Goal: Information Seeking & Learning: Check status

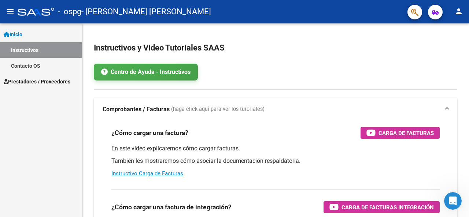
click at [56, 80] on span "Prestadores / Proveedores" at bounding box center [37, 82] width 67 height 8
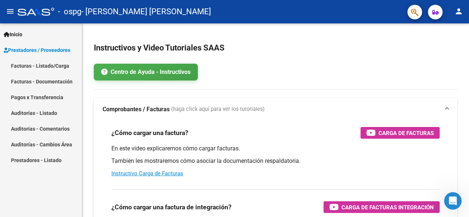
click at [54, 93] on link "Pagos x Transferencia" at bounding box center [41, 97] width 82 height 16
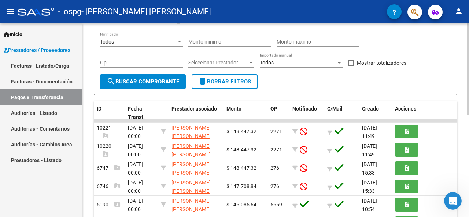
scroll to position [110, 0]
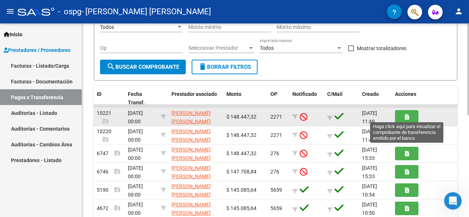
click at [409, 112] on button "button" at bounding box center [406, 117] width 23 height 14
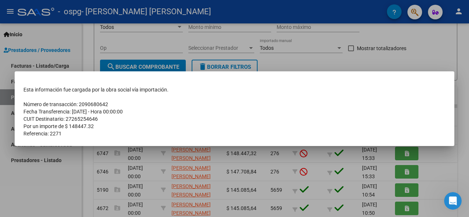
click at [296, 63] on div at bounding box center [234, 108] width 469 height 217
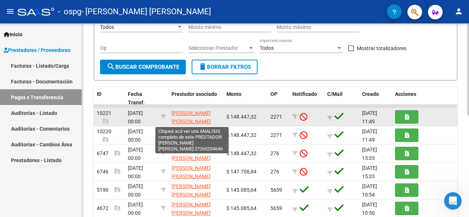
click at [204, 111] on span "[PERSON_NAME] [PERSON_NAME]" at bounding box center [190, 117] width 39 height 14
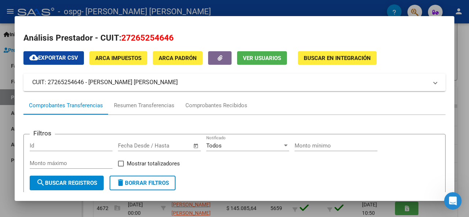
click at [59, 55] on span "cloud_download Exportar CSV" at bounding box center [53, 58] width 49 height 7
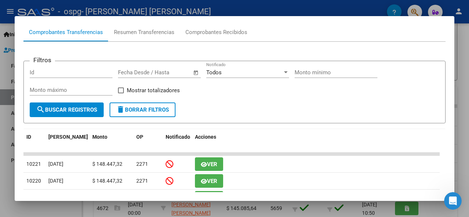
scroll to position [147, 0]
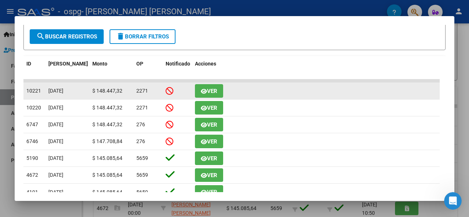
click at [220, 89] on button "Ver" at bounding box center [209, 91] width 28 height 14
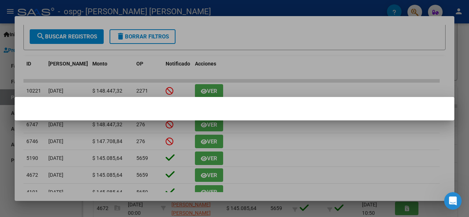
click at [253, 134] on div at bounding box center [234, 108] width 469 height 217
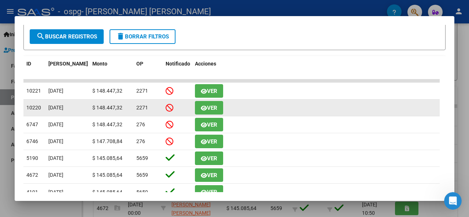
click at [208, 107] on span "Ver" at bounding box center [212, 108] width 10 height 7
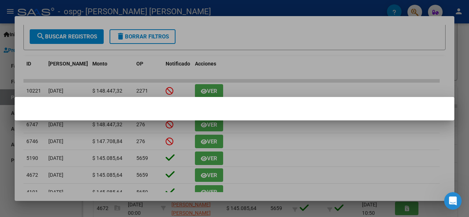
click at [281, 151] on div at bounding box center [234, 108] width 469 height 217
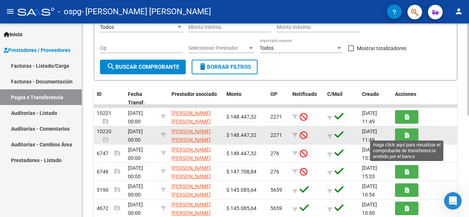
click at [405, 133] on icon "button" at bounding box center [407, 135] width 4 height 5
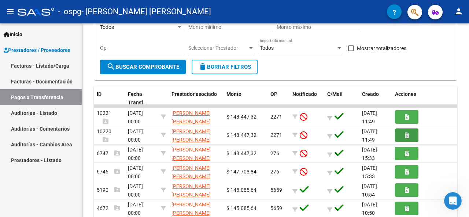
click at [34, 66] on link "Facturas - Listado/Carga" at bounding box center [41, 66] width 82 height 16
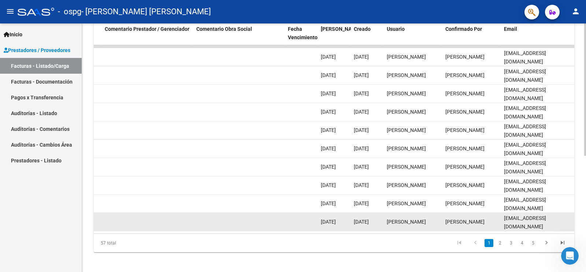
scroll to position [219, 0]
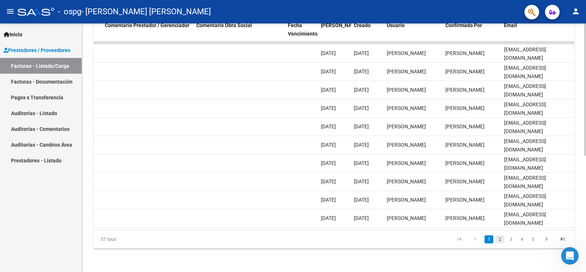
click at [463, 217] on link "2" at bounding box center [500, 239] width 9 height 8
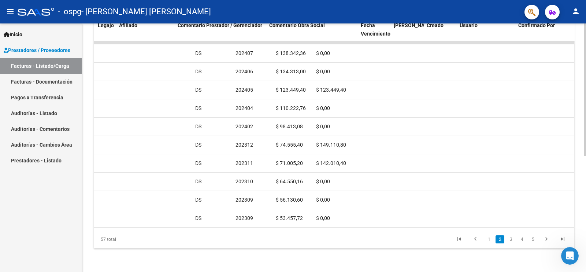
scroll to position [0, 1064]
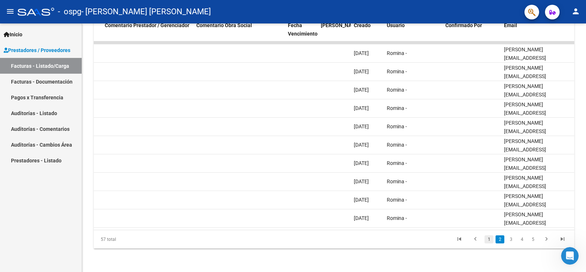
click at [463, 217] on link "1" at bounding box center [489, 239] width 9 height 8
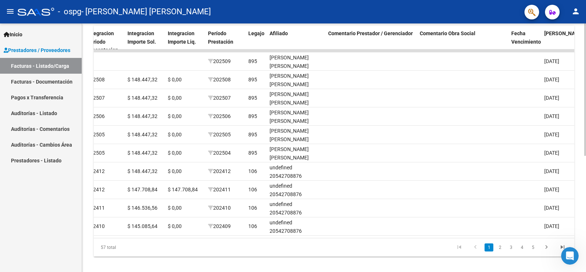
scroll to position [203, 0]
click at [463, 210] on div at bounding box center [585, 201] width 2 height 132
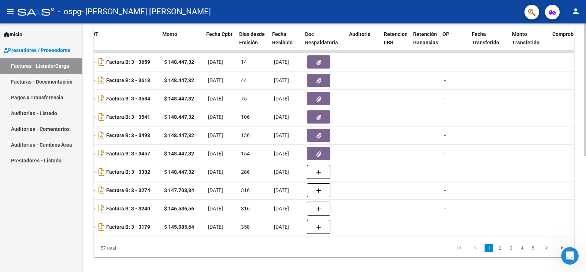
scroll to position [0, 271]
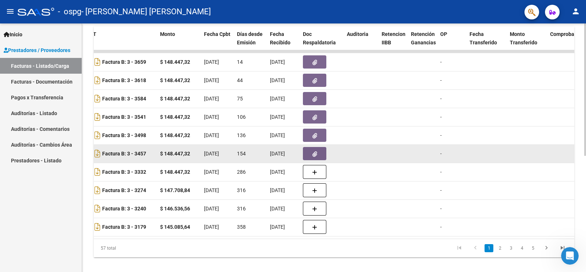
click at [321, 150] on button "button" at bounding box center [314, 153] width 23 height 13
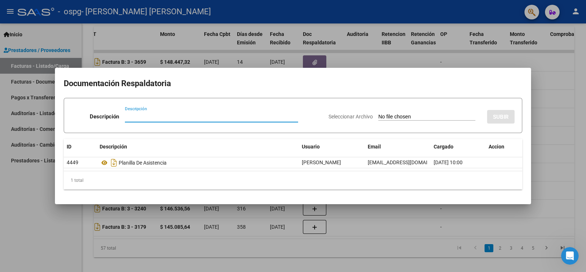
click at [463, 106] on div at bounding box center [293, 136] width 586 height 272
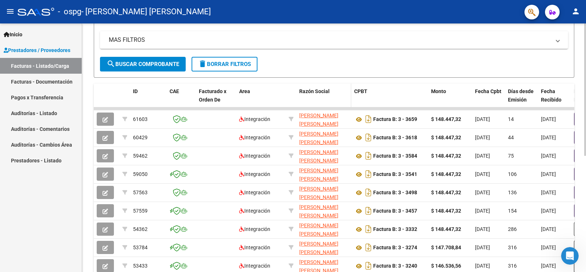
scroll to position [158, 0]
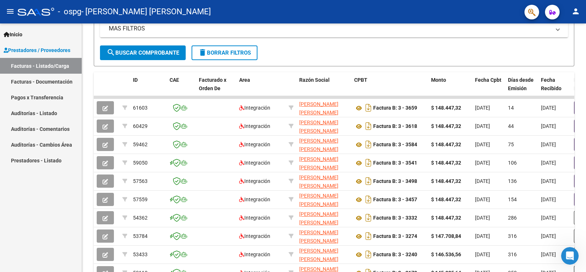
click at [47, 96] on link "Pagos x Transferencia" at bounding box center [41, 97] width 82 height 16
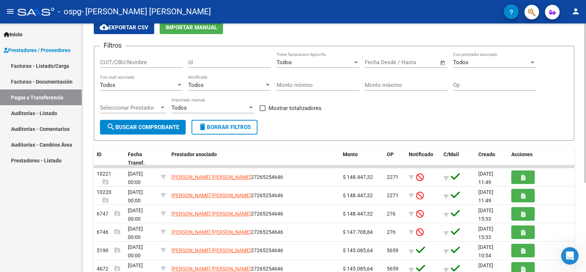
scroll to position [45, 0]
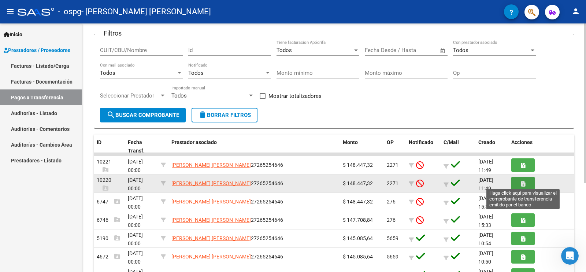
click at [463, 181] on button "button" at bounding box center [522, 184] width 23 height 14
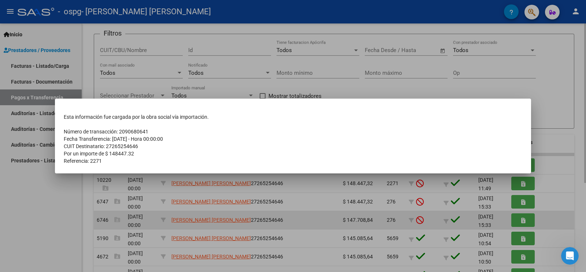
click at [233, 217] on div at bounding box center [293, 136] width 586 height 272
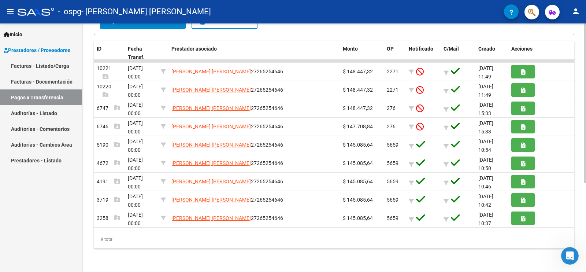
scroll to position [131, 0]
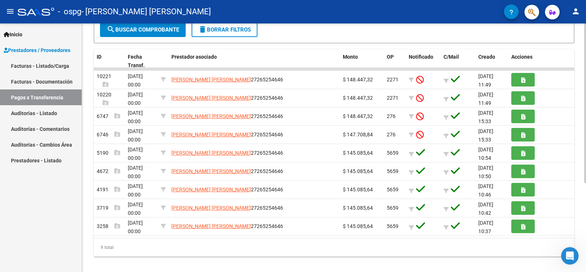
click at [463, 202] on div at bounding box center [585, 186] width 2 height 159
drag, startPoint x: 344, startPoint y: 235, endPoint x: 586, endPoint y: 216, distance: 242.2
click at [463, 216] on div "PRESTADORES -> Pagos por Transferencia (alt+p) cloud_download Exportar CSV Impo…" at bounding box center [335, 86] width 506 height 387
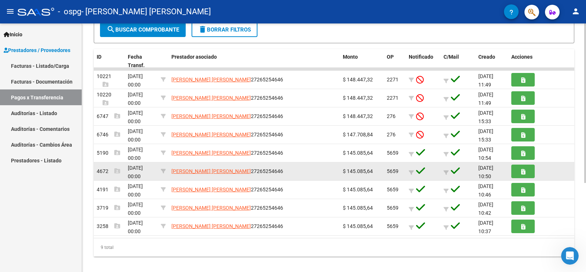
click at [463, 176] on div at bounding box center [541, 172] width 60 height 14
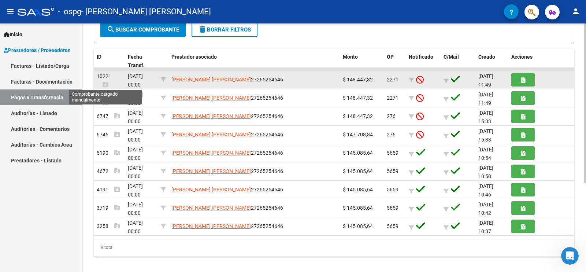
click at [103, 84] on icon at bounding box center [106, 84] width 6 height 6
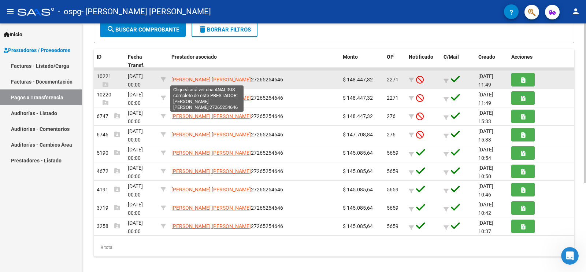
click at [195, 80] on span "[PERSON_NAME] [PERSON_NAME]" at bounding box center [211, 80] width 80 height 6
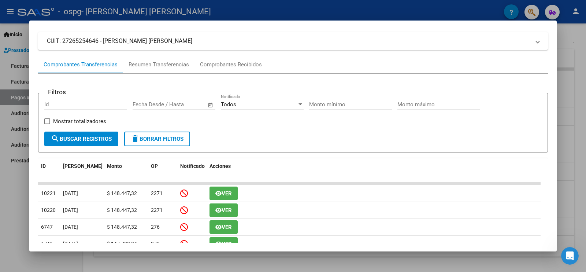
scroll to position [91, 0]
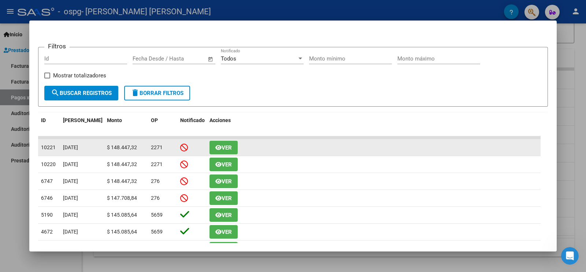
click at [233, 145] on button "Ver" at bounding box center [224, 148] width 28 height 14
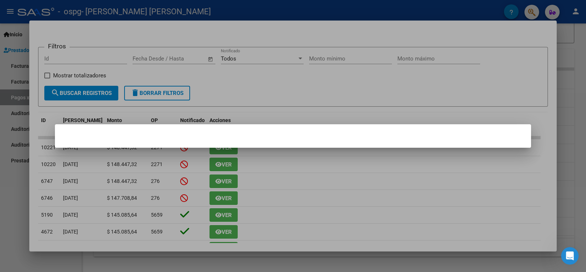
click at [256, 155] on div at bounding box center [293, 136] width 586 height 272
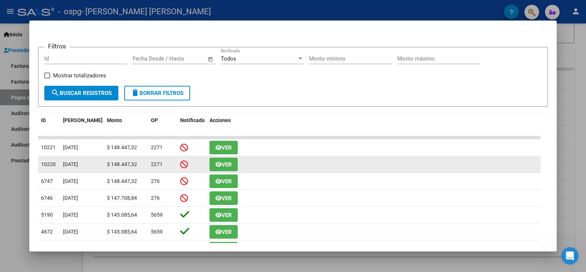
click at [228, 161] on span "Ver" at bounding box center [227, 164] width 10 height 7
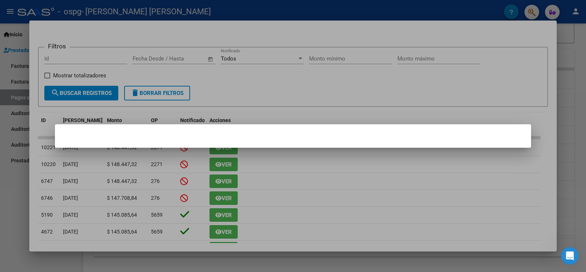
click at [290, 193] on div at bounding box center [293, 136] width 586 height 272
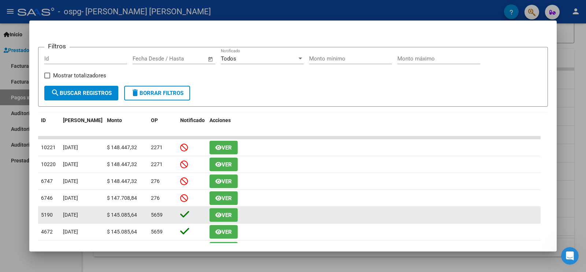
click at [224, 216] on button "Ver" at bounding box center [224, 215] width 28 height 14
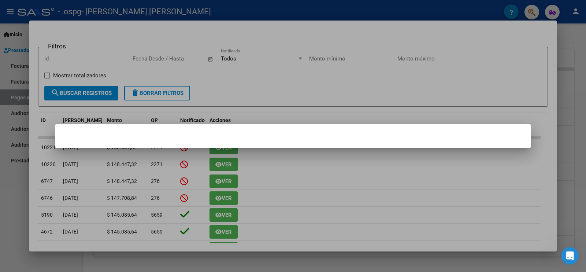
click at [299, 202] on div at bounding box center [293, 136] width 586 height 272
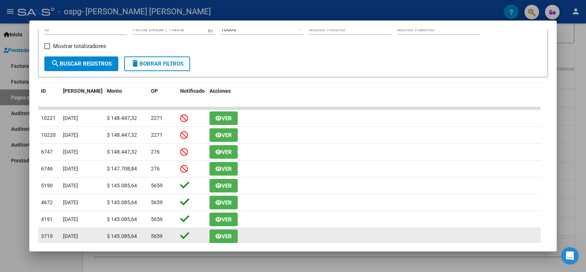
scroll to position [172, 0]
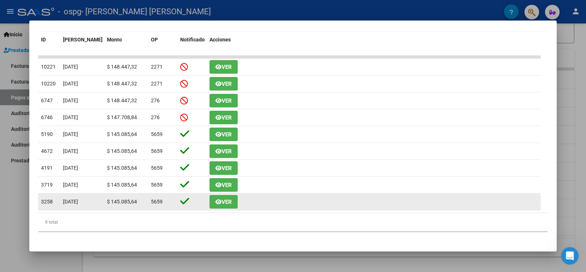
click at [225, 202] on span "Ver" at bounding box center [227, 202] width 10 height 7
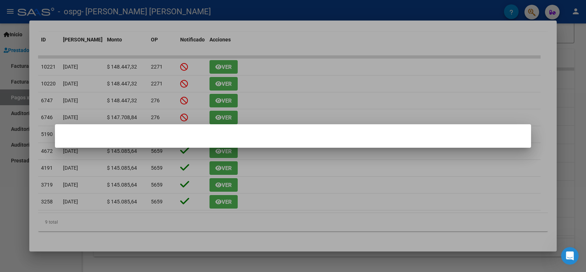
click at [282, 213] on div at bounding box center [293, 136] width 586 height 272
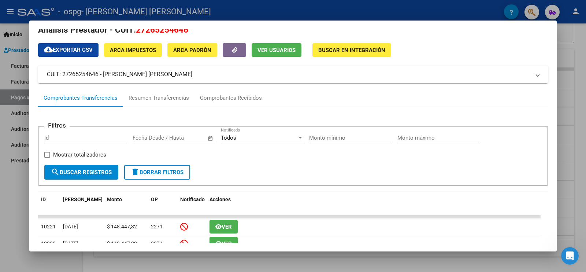
scroll to position [0, 0]
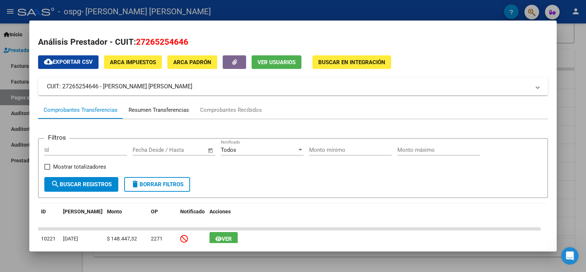
click at [155, 111] on div "Resumen Transferencias" at bounding box center [159, 110] width 60 height 8
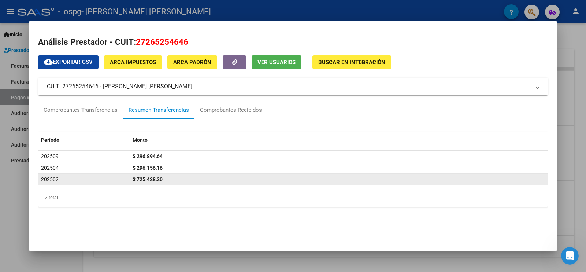
click at [84, 177] on div "202502" at bounding box center [84, 179] width 86 height 8
click at [144, 174] on datatable-body-cell "$ 725.428,20" at bounding box center [339, 179] width 418 height 11
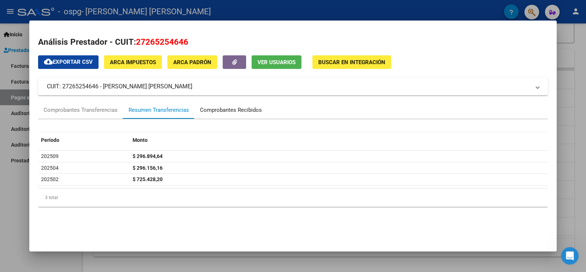
click at [218, 109] on div "Comprobantes Recibidos" at bounding box center [231, 110] width 62 height 8
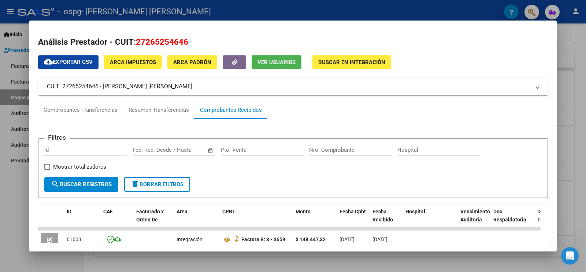
click at [463, 69] on div at bounding box center [293, 136] width 586 height 272
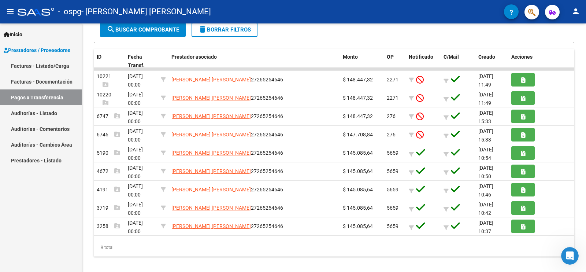
click at [46, 108] on link "Auditorías - Listado" at bounding box center [41, 113] width 82 height 16
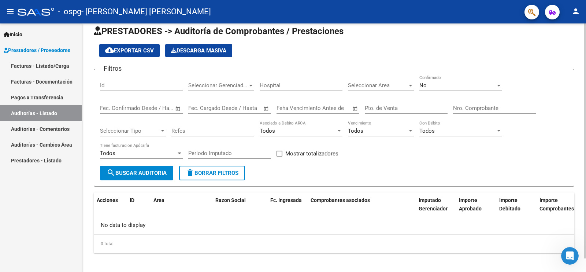
scroll to position [15, 0]
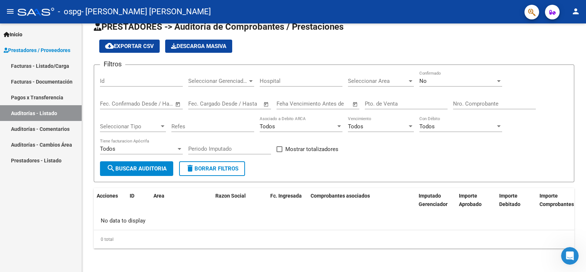
click at [40, 127] on link "Auditorías - Comentarios" at bounding box center [41, 129] width 82 height 16
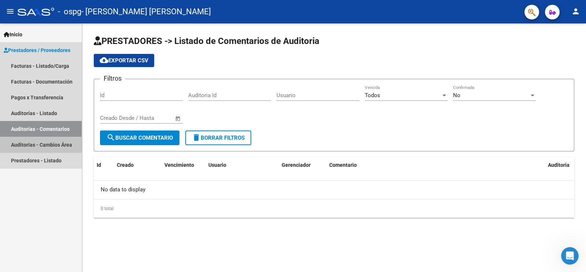
click at [40, 142] on link "Auditorías - Cambios Área" at bounding box center [41, 145] width 82 height 16
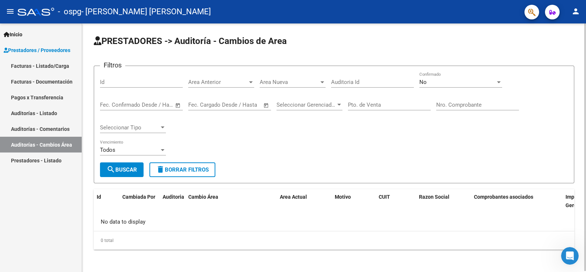
scroll to position [1, 0]
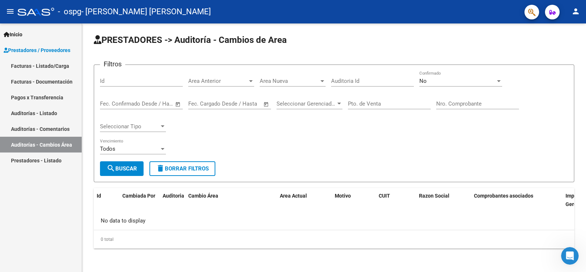
click at [33, 160] on link "Prestadores - Listado" at bounding box center [41, 160] width 82 height 16
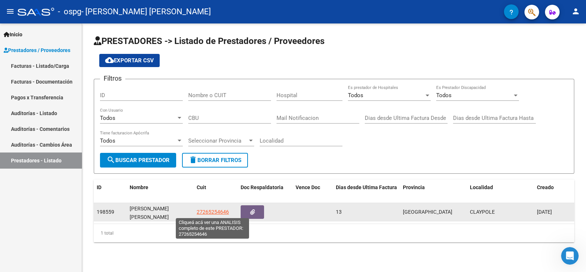
click at [203, 211] on span "27265254646" at bounding box center [213, 212] width 32 height 6
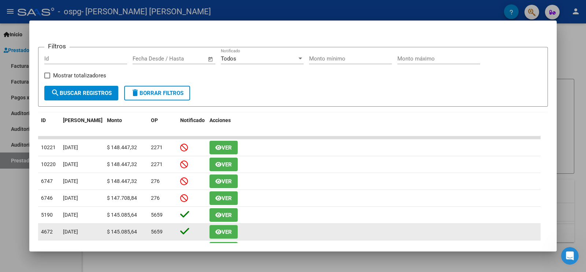
scroll to position [110, 0]
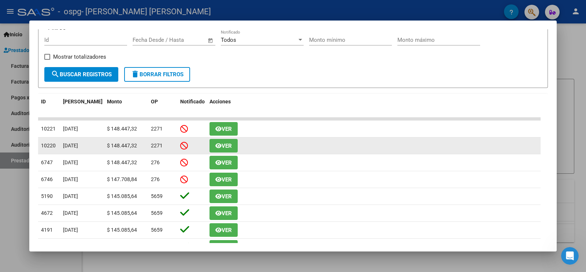
click at [229, 143] on span "Ver" at bounding box center [227, 146] width 10 height 7
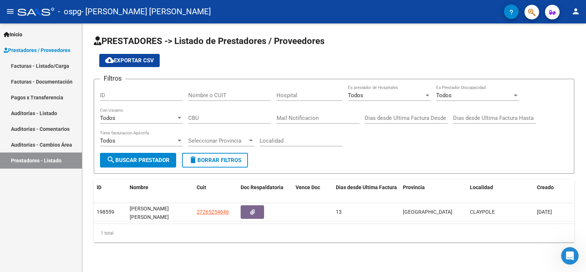
click at [38, 62] on link "Facturas - Listado/Carga" at bounding box center [41, 66] width 82 height 16
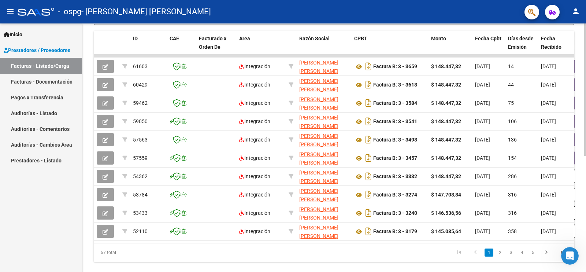
scroll to position [191, 0]
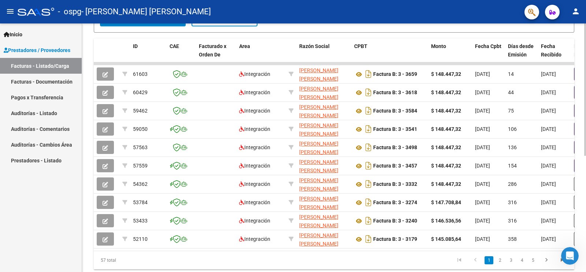
click at [463, 137] on div "Video tutorial PRESTADORES -> Listado de CPBTs Emitidos por Prestadores / Prove…" at bounding box center [335, 62] width 506 height 461
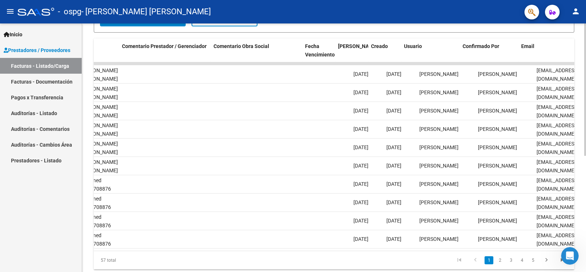
scroll to position [0, 1064]
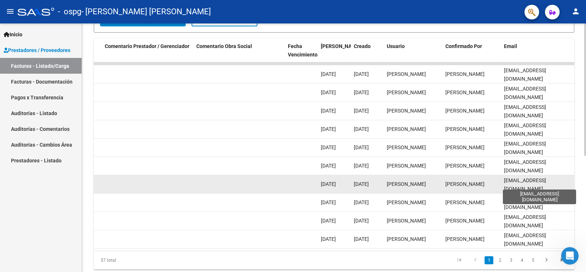
click at [463, 186] on span "[EMAIL_ADDRESS][DOMAIN_NAME]" at bounding box center [525, 184] width 42 height 14
copy span "[EMAIL_ADDRESS][DOMAIN_NAME]"
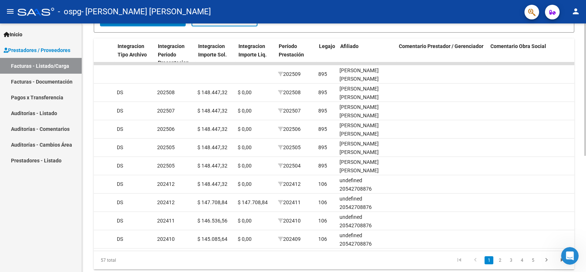
scroll to position [0, 768]
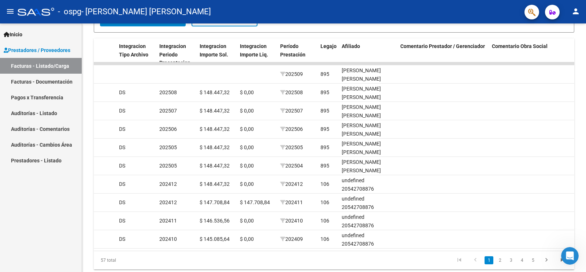
click at [32, 94] on link "Pagos x Transferencia" at bounding box center [41, 97] width 82 height 16
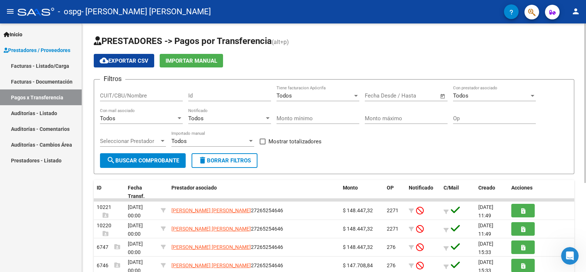
scroll to position [45, 0]
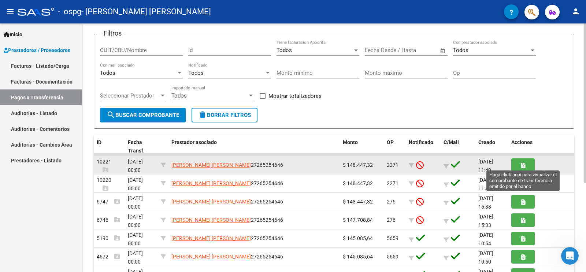
click at [463, 168] on button "button" at bounding box center [522, 165] width 23 height 14
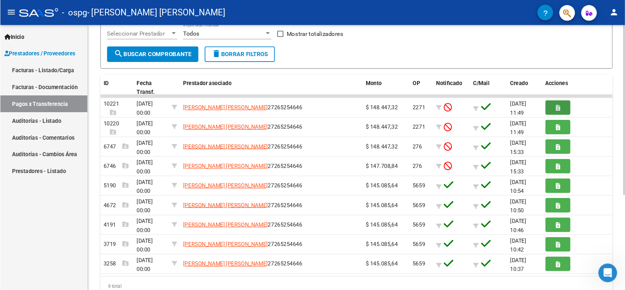
scroll to position [120, 0]
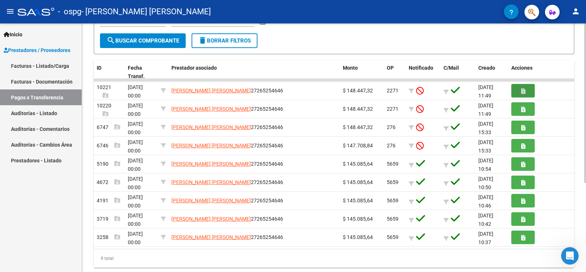
click at [463, 181] on div at bounding box center [585, 179] width 2 height 159
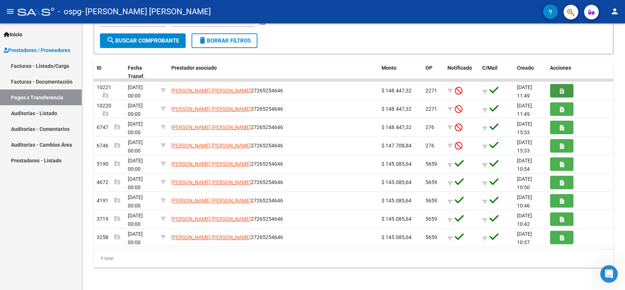
click at [46, 65] on link "Facturas - Listado/Carga" at bounding box center [41, 66] width 82 height 16
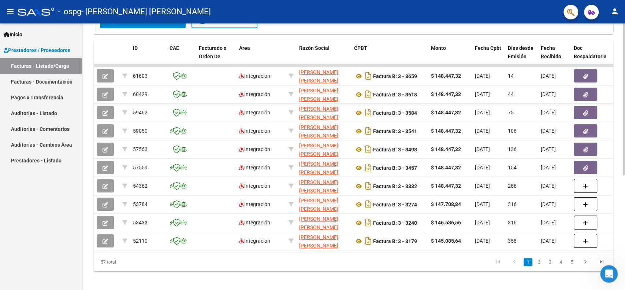
scroll to position [188, 0]
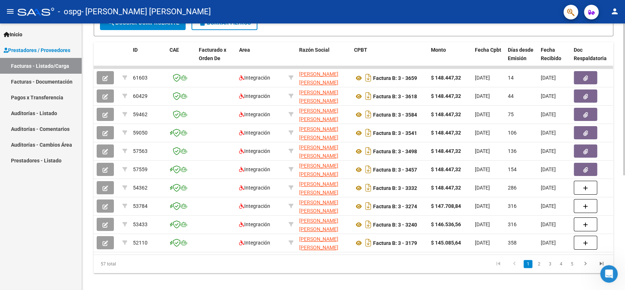
click at [463, 152] on div at bounding box center [625, 210] width 2 height 152
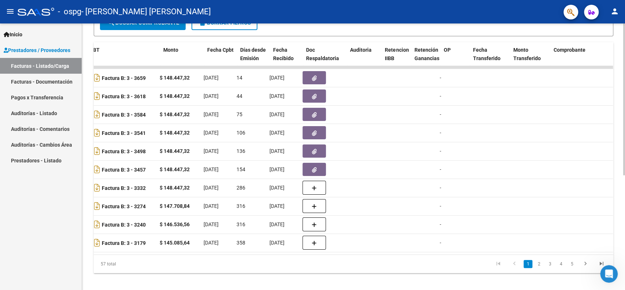
scroll to position [0, 267]
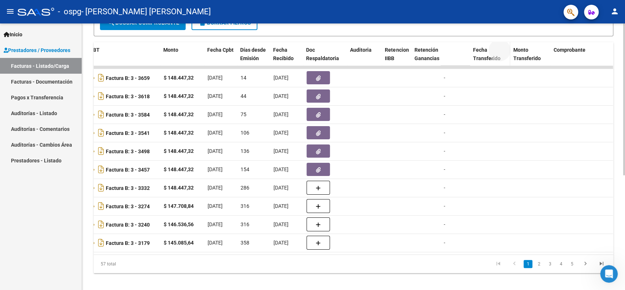
drag, startPoint x: 445, startPoint y: 49, endPoint x: 497, endPoint y: 58, distance: 53.1
click at [463, 58] on div "ID CAE Facturado x Orden De Area Razón Social CPBT Monto Fecha Cpbt Días desde …" at bounding box center [598, 58] width 1545 height 32
